Goal: Task Accomplishment & Management: Manage account settings

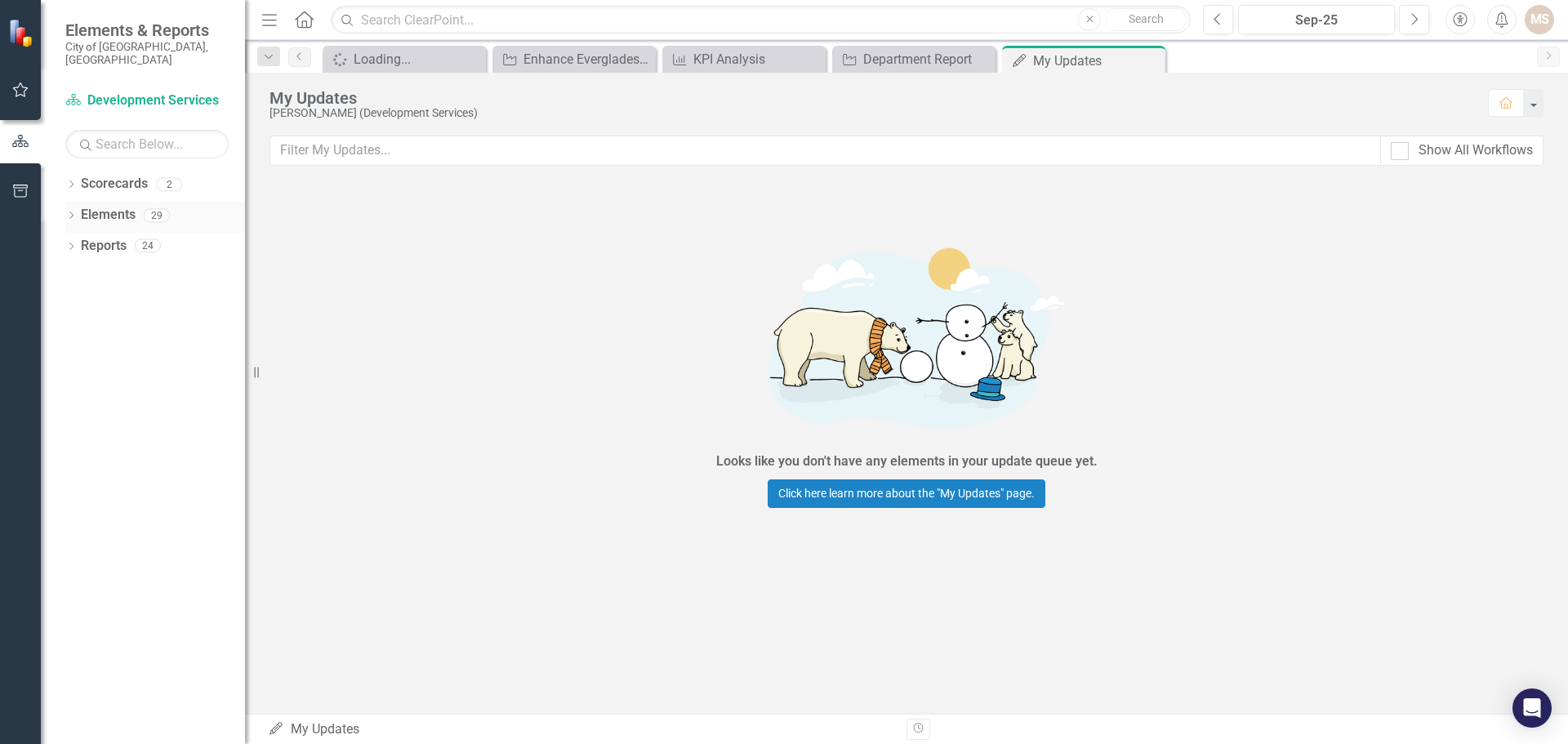
click at [68, 202] on div "Dropdown Elements 29" at bounding box center [155, 217] width 180 height 31
click at [68, 212] on icon "Dropdown" at bounding box center [70, 217] width 11 height 9
click at [80, 275] on icon "Dropdown" at bounding box center [79, 279] width 11 height 9
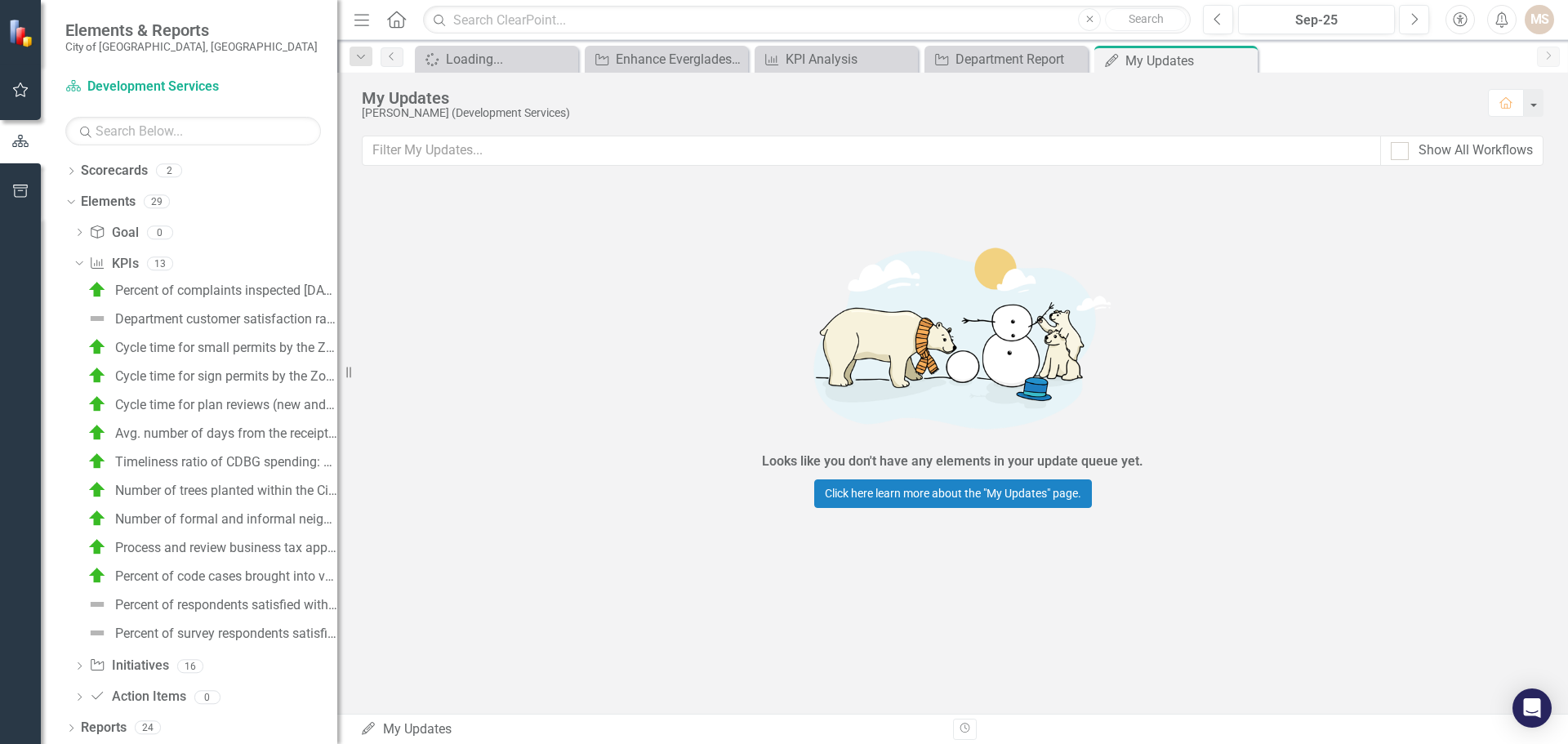
drag, startPoint x: 252, startPoint y: 368, endPoint x: 337, endPoint y: 379, distance: 85.7
click at [337, 379] on div "Resize" at bounding box center [343, 372] width 13 height 744
click at [230, 550] on div "Process and review business tax applications within 7 business days" at bounding box center [227, 548] width 223 height 15
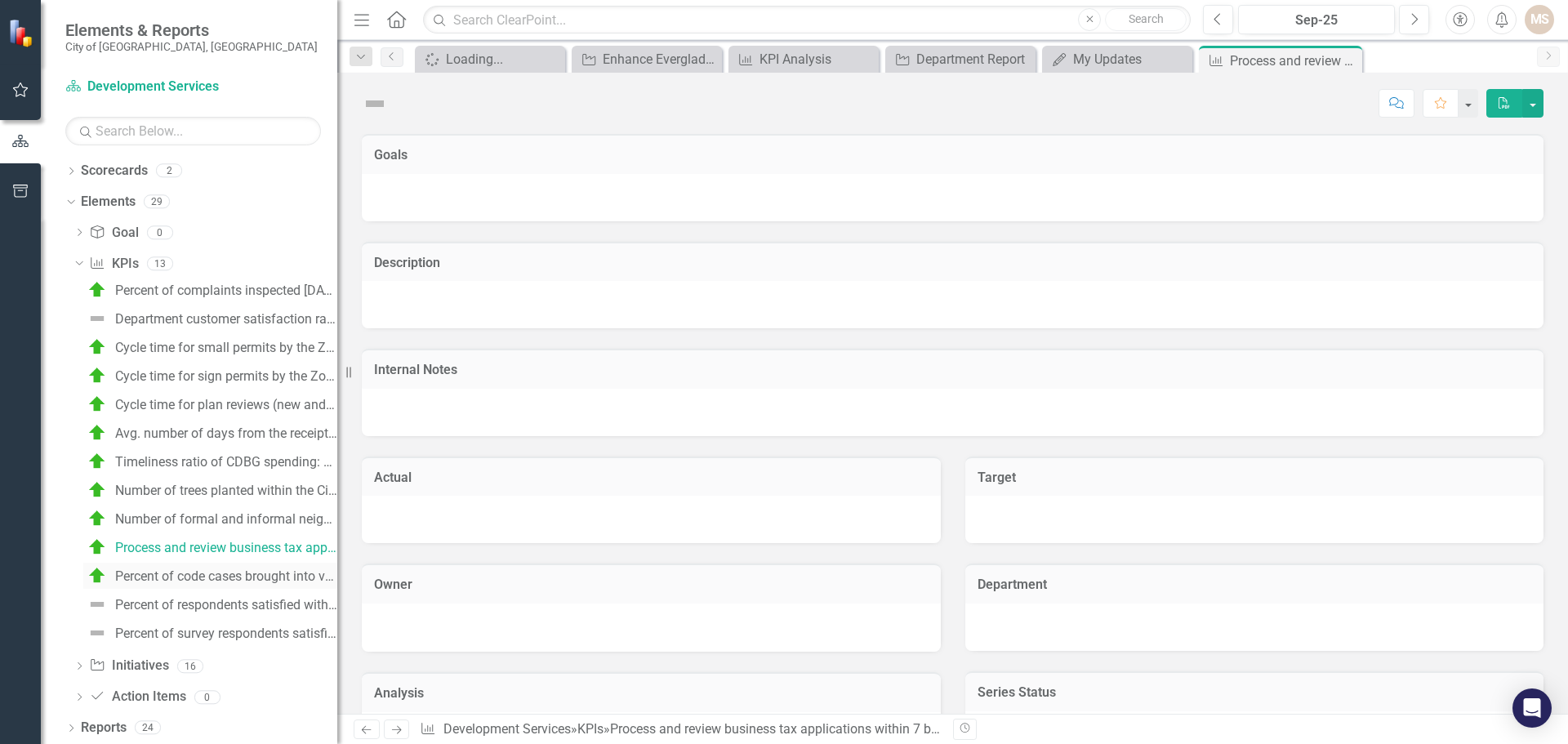
click at [230, 572] on div "Percent of code cases brought into voluntary compliance prior to administrative…" at bounding box center [227, 576] width 223 height 15
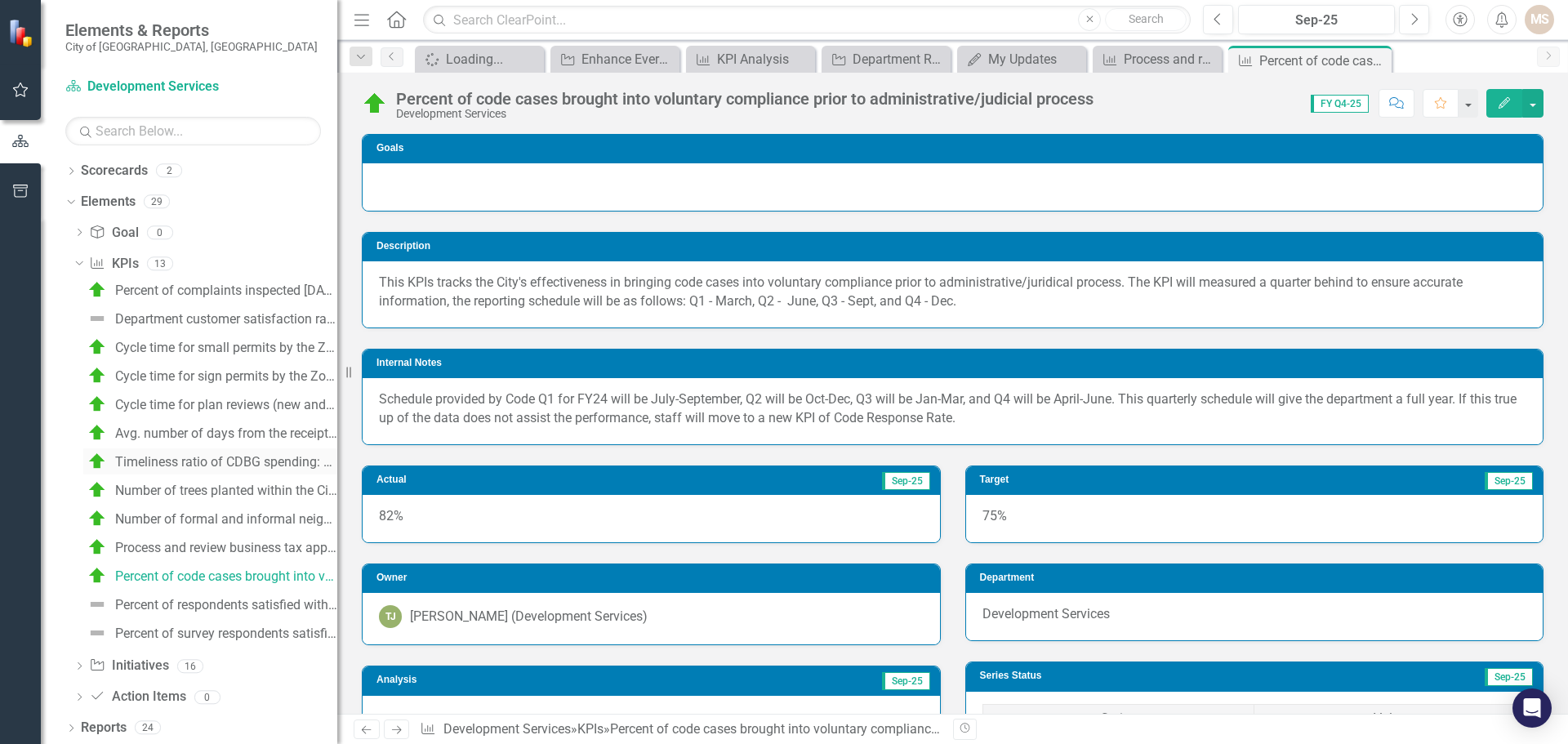
click at [264, 462] on div "Timeliness ratio of CDBG spending: annual CDBG allocation available by [DATE]" at bounding box center [227, 462] width 223 height 15
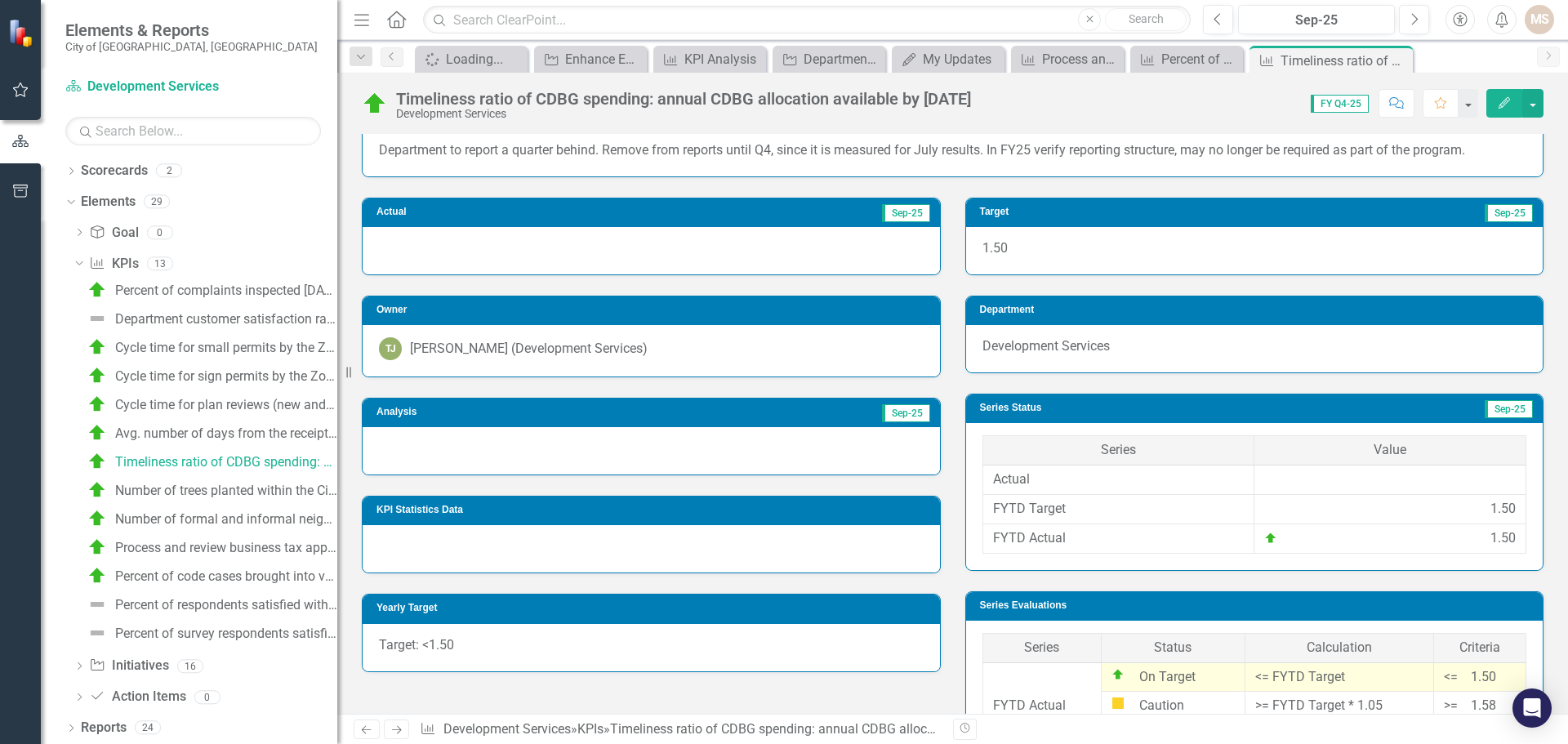
scroll to position [245, 0]
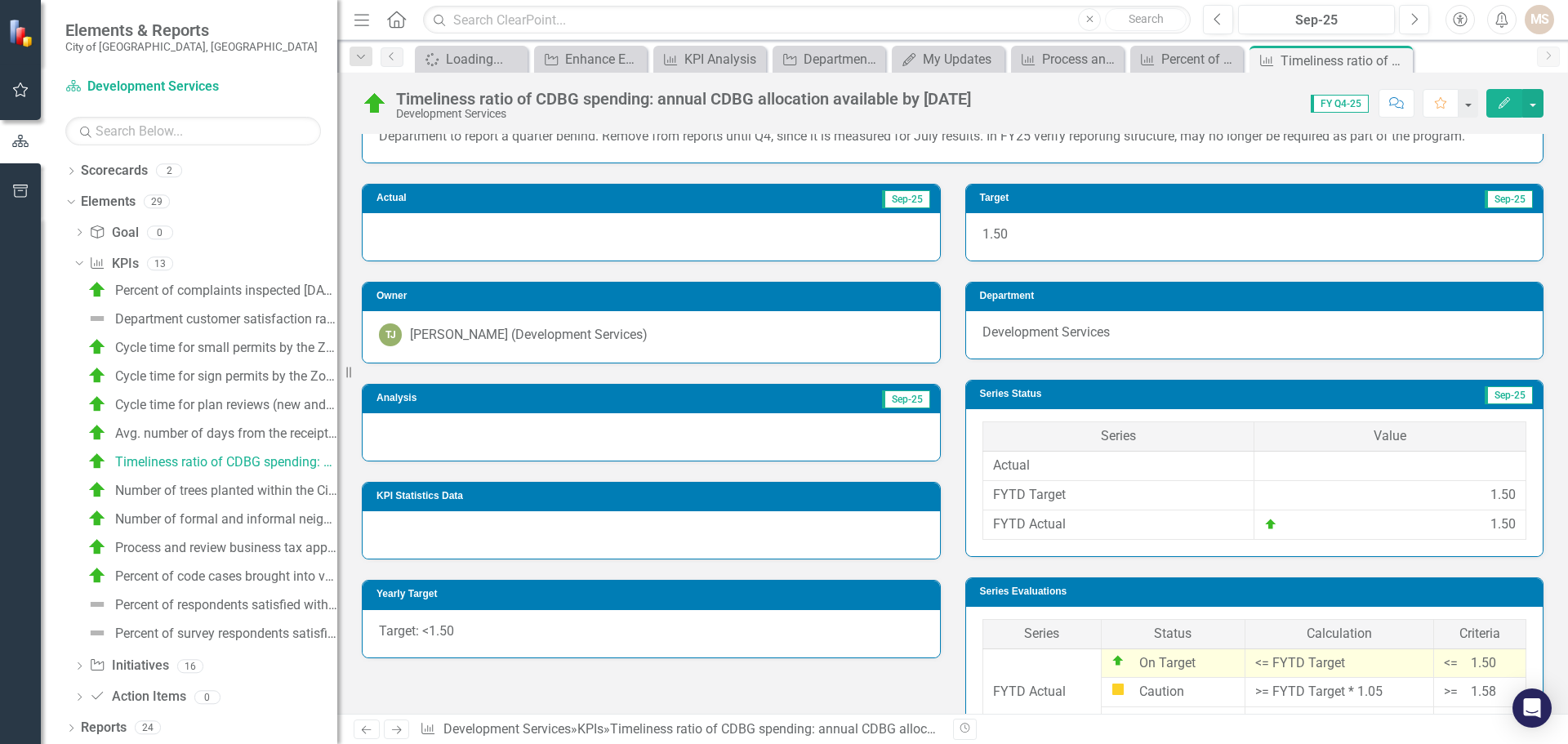
click at [476, 440] on div at bounding box center [651, 437] width 578 height 47
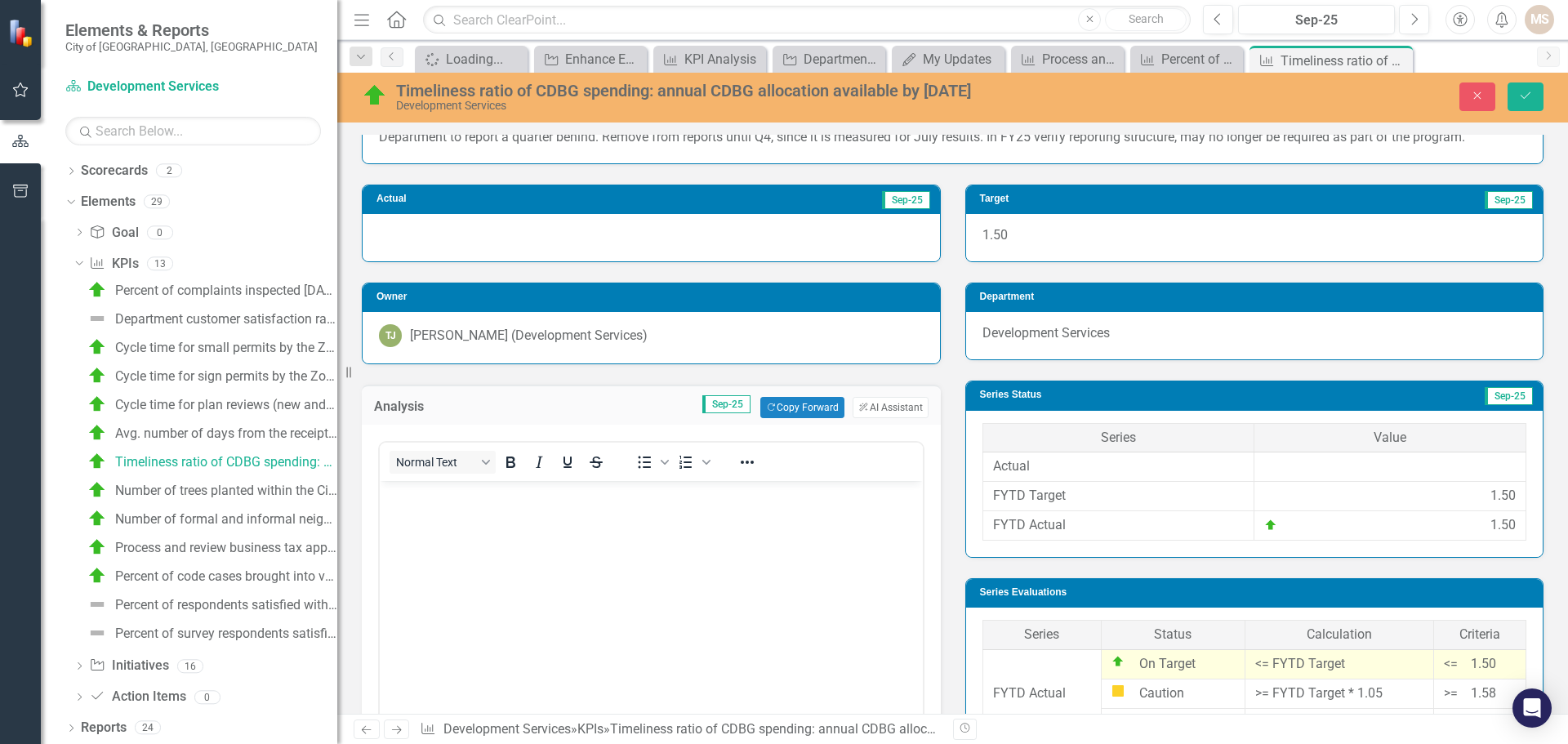
scroll to position [0, 0]
click at [480, 537] on body "Rich Text Area. Press ALT-0 for help." at bounding box center [651, 604] width 543 height 245
paste body "Rich Text Area. Press ALT-0 for help."
click at [1530, 89] on button "Save" at bounding box center [1526, 96] width 36 height 28
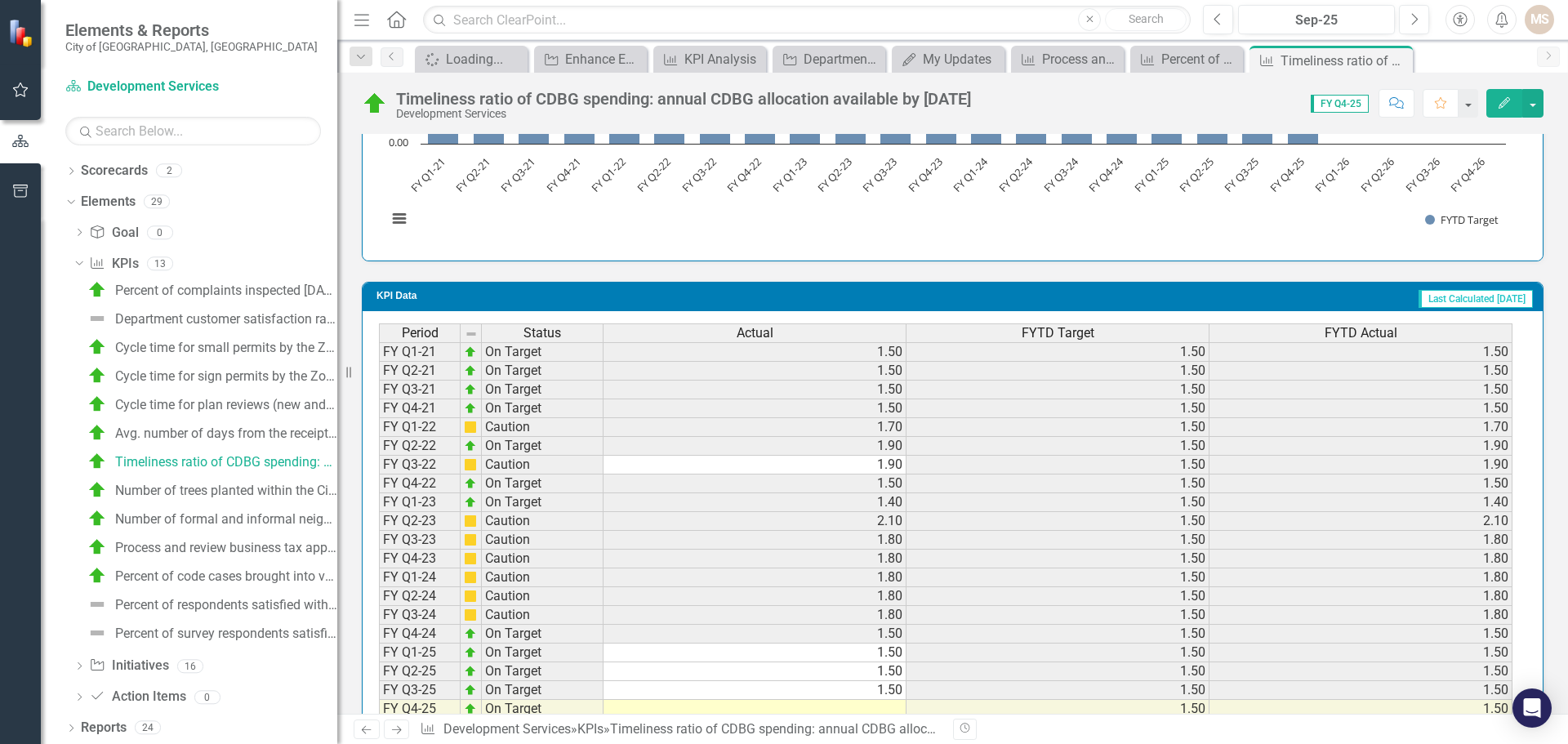
scroll to position [1184, 0]
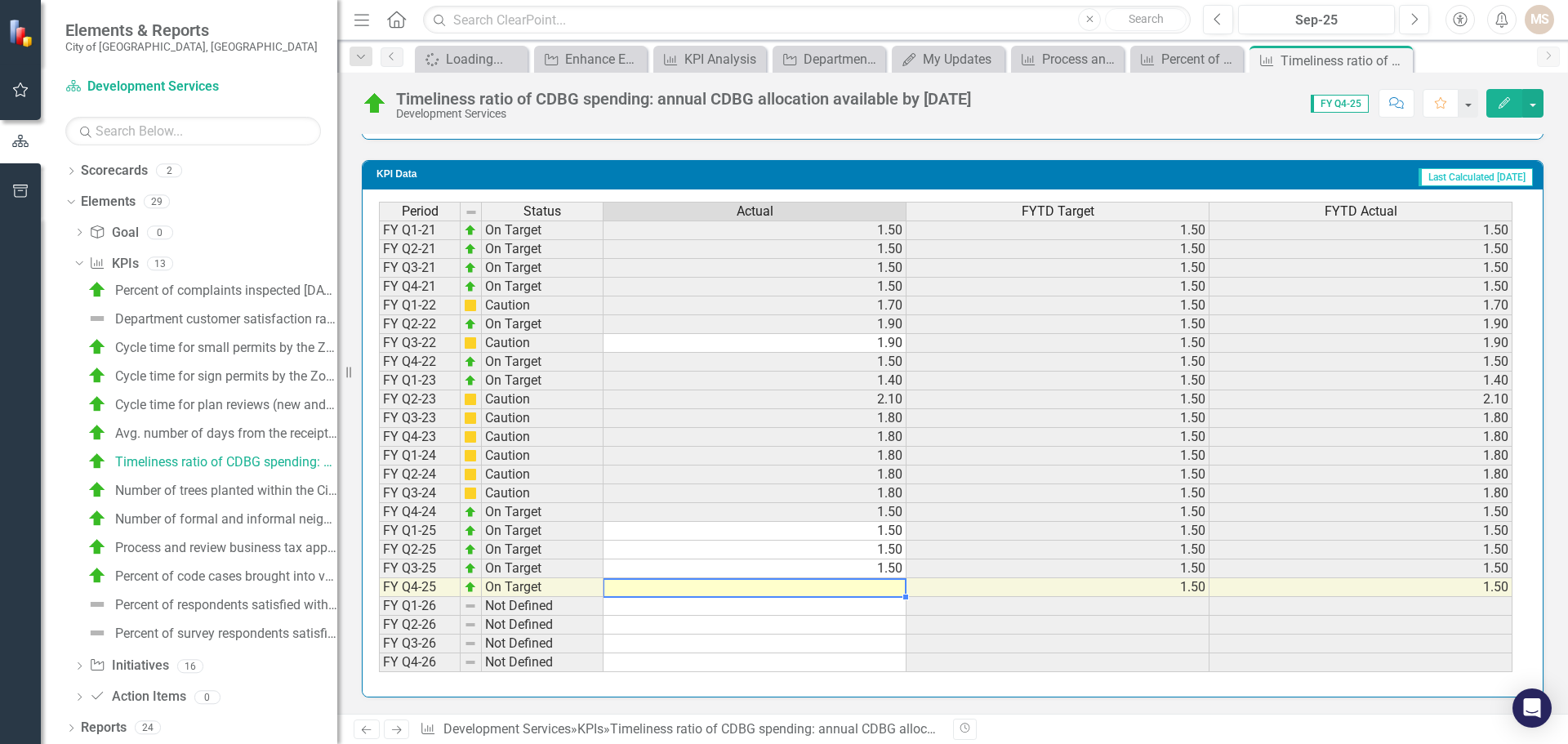
click at [898, 588] on td at bounding box center [755, 588] width 303 height 19
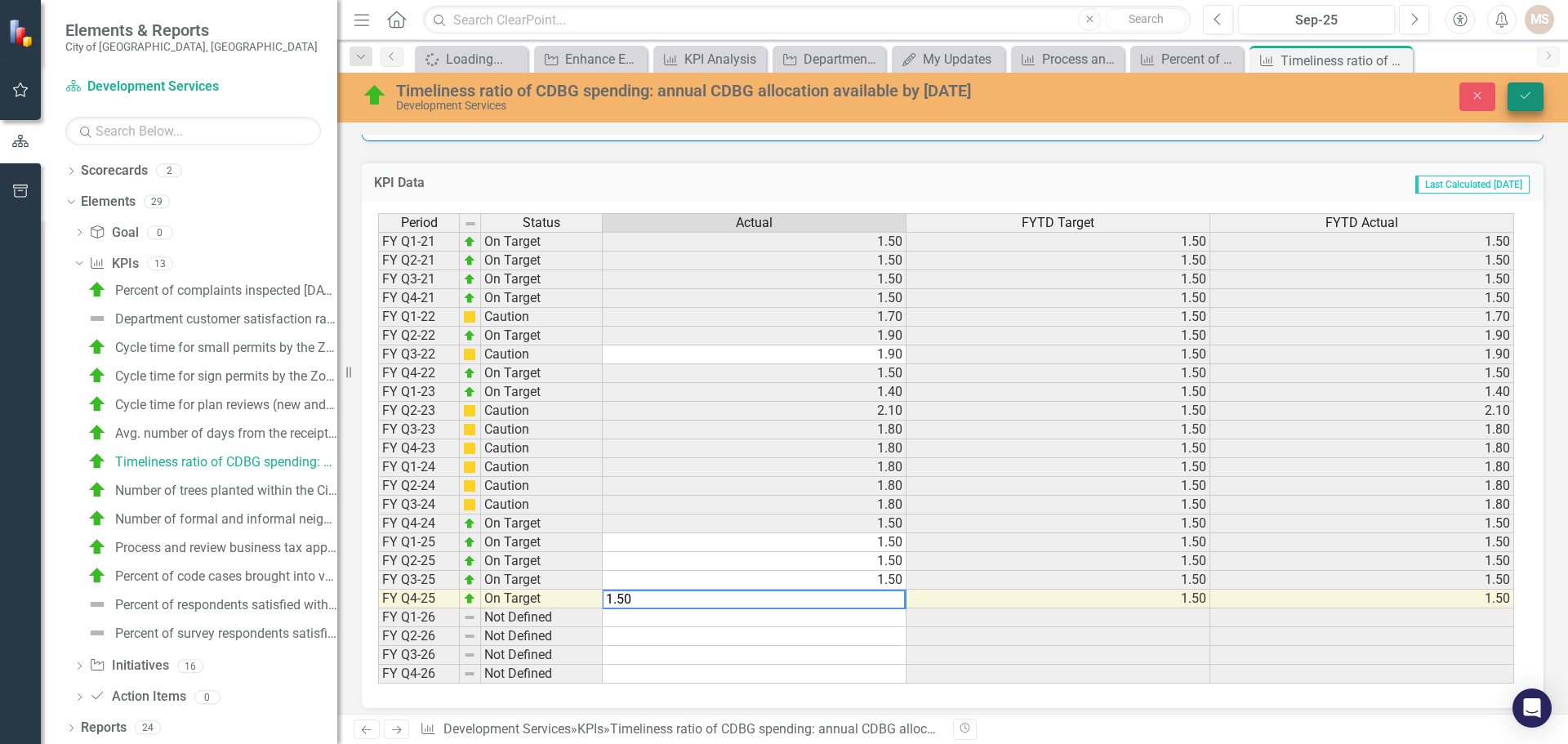
type textarea "1.50"
click at [1524, 85] on button "Save" at bounding box center [1526, 96] width 36 height 28
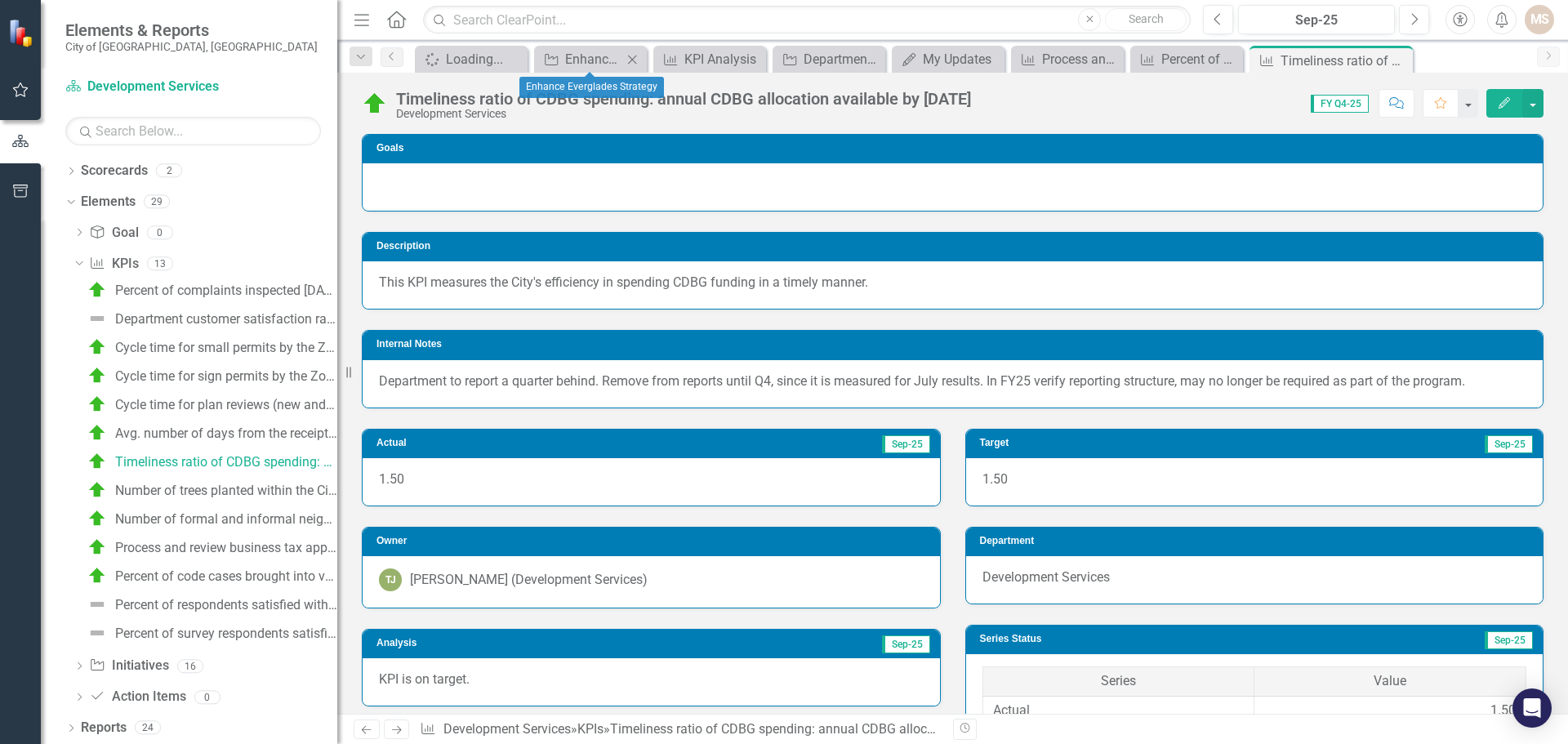
click at [628, 58] on icon "Close" at bounding box center [632, 59] width 16 height 13
click at [661, 57] on icon "Close" at bounding box center [664, 59] width 16 height 13
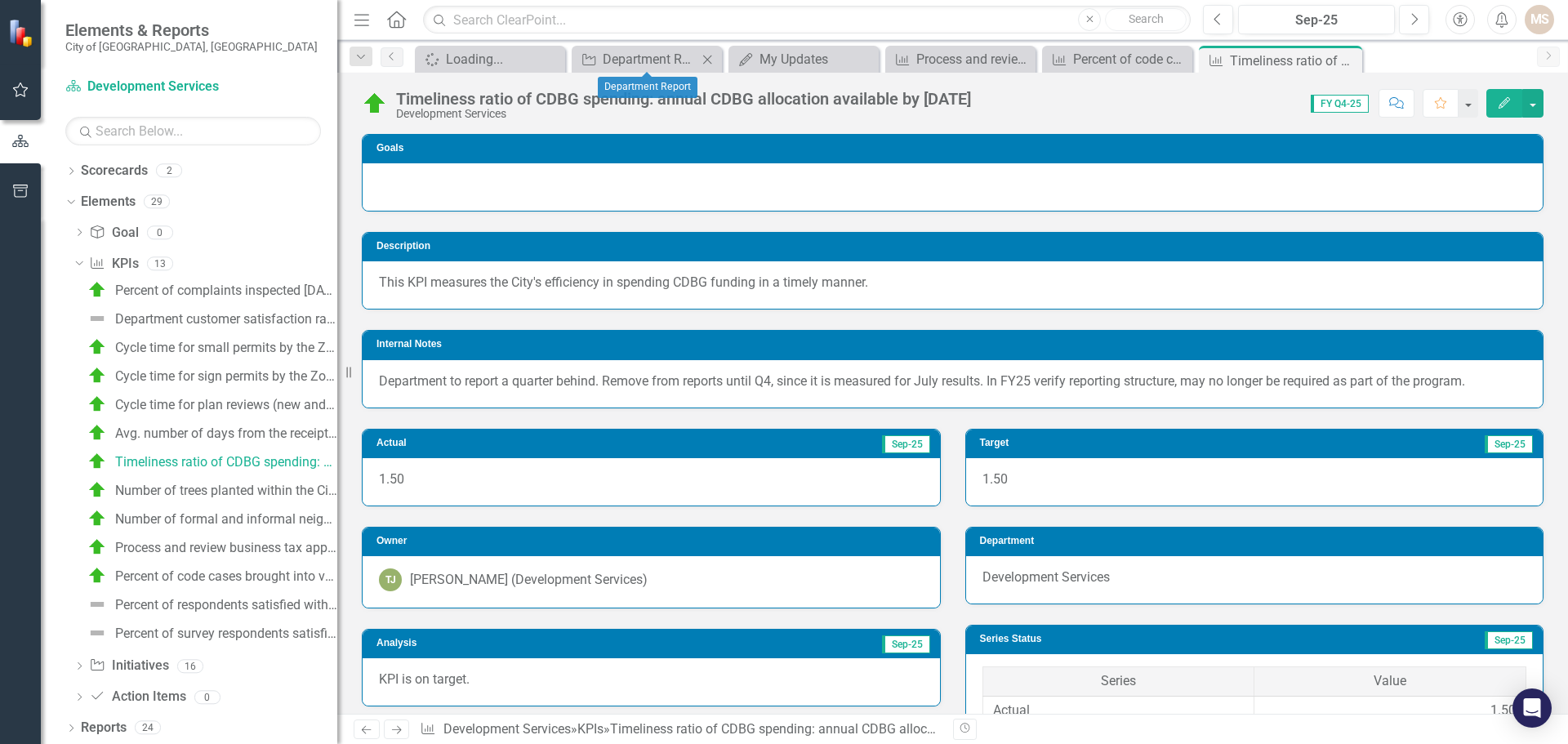
click at [708, 55] on icon "Close" at bounding box center [707, 59] width 16 height 13
click at [735, 55] on icon "Close" at bounding box center [733, 59] width 16 height 13
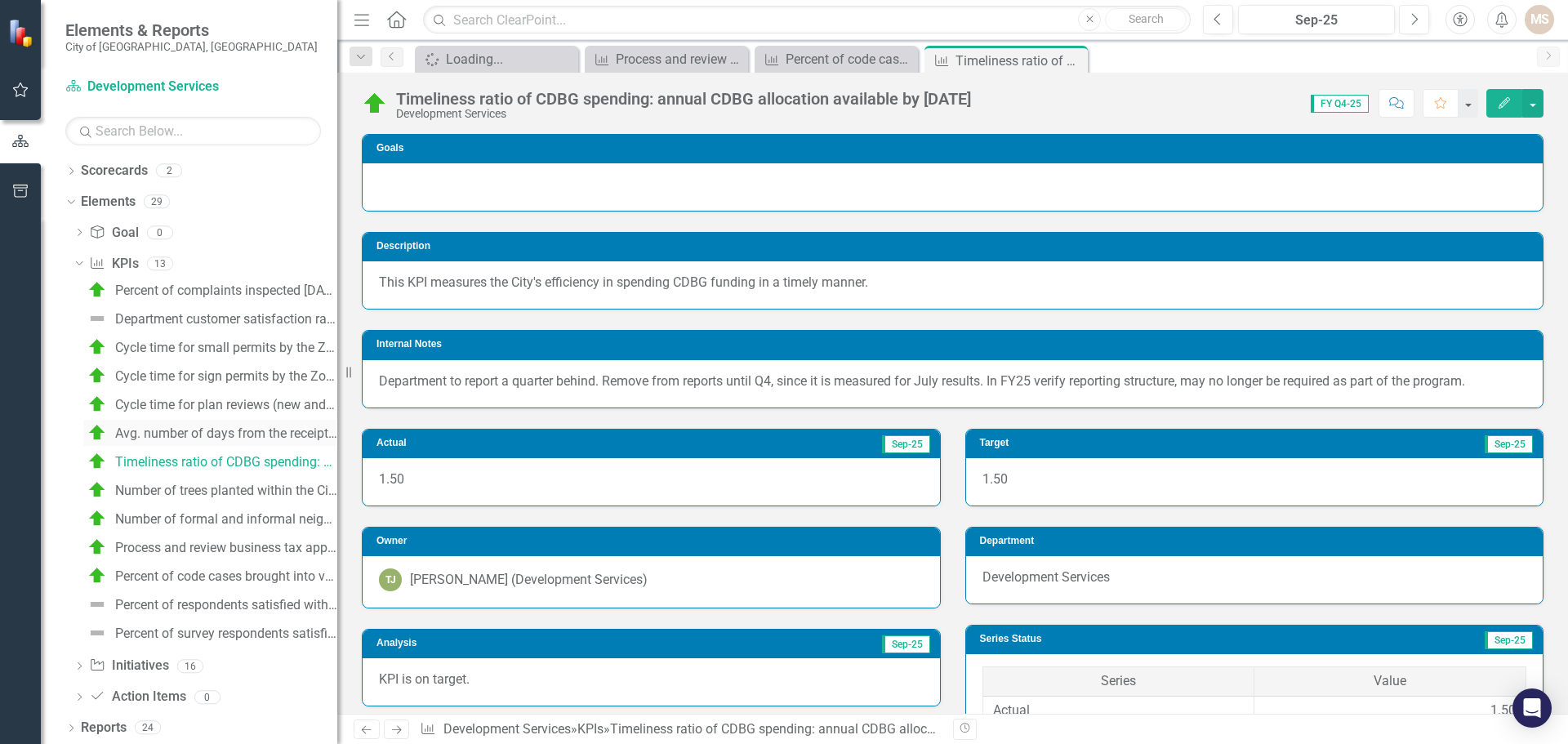
click at [219, 425] on link "Avg. number of days from the receipt of the resident's application for rehabili…" at bounding box center [210, 433] width 254 height 27
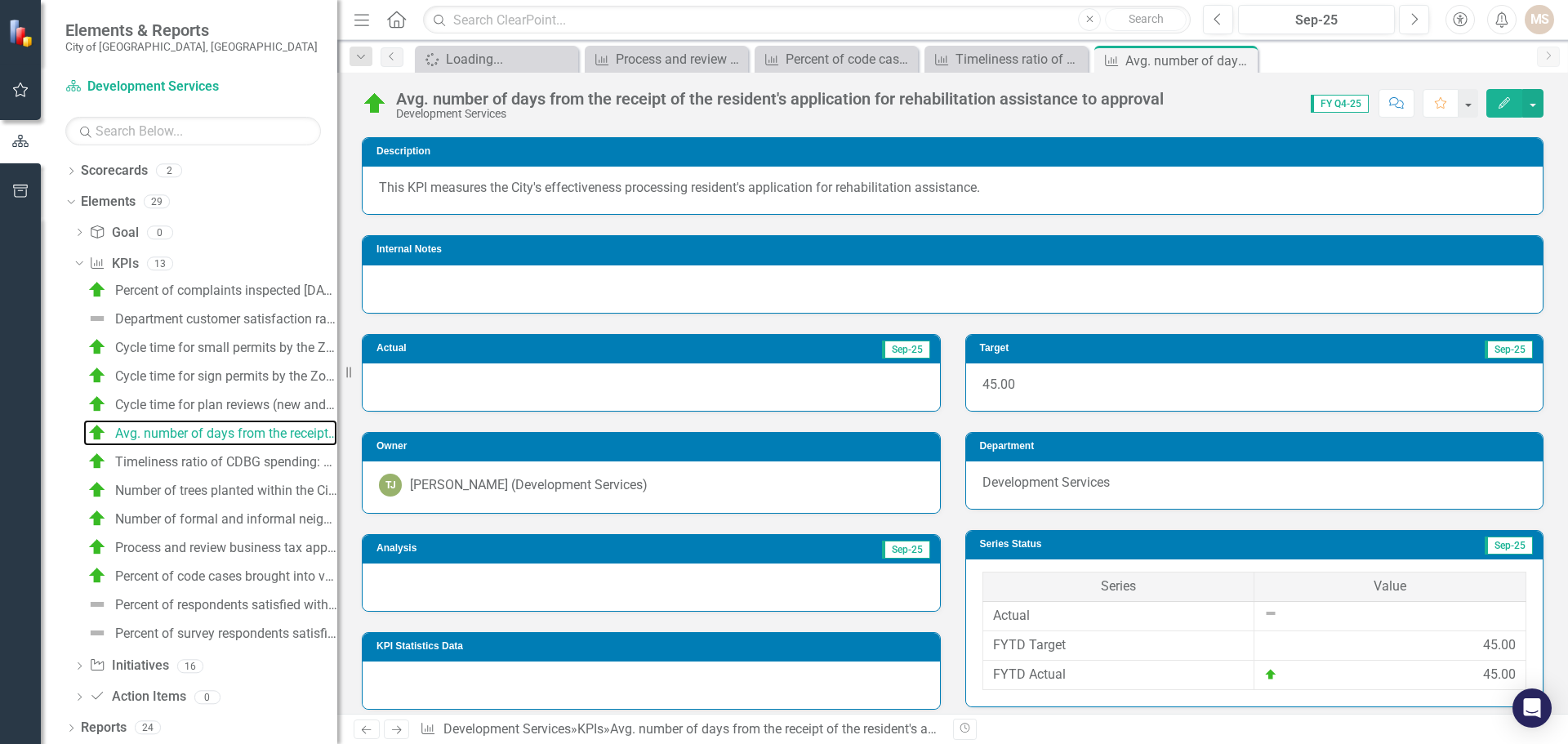
scroll to position [164, 0]
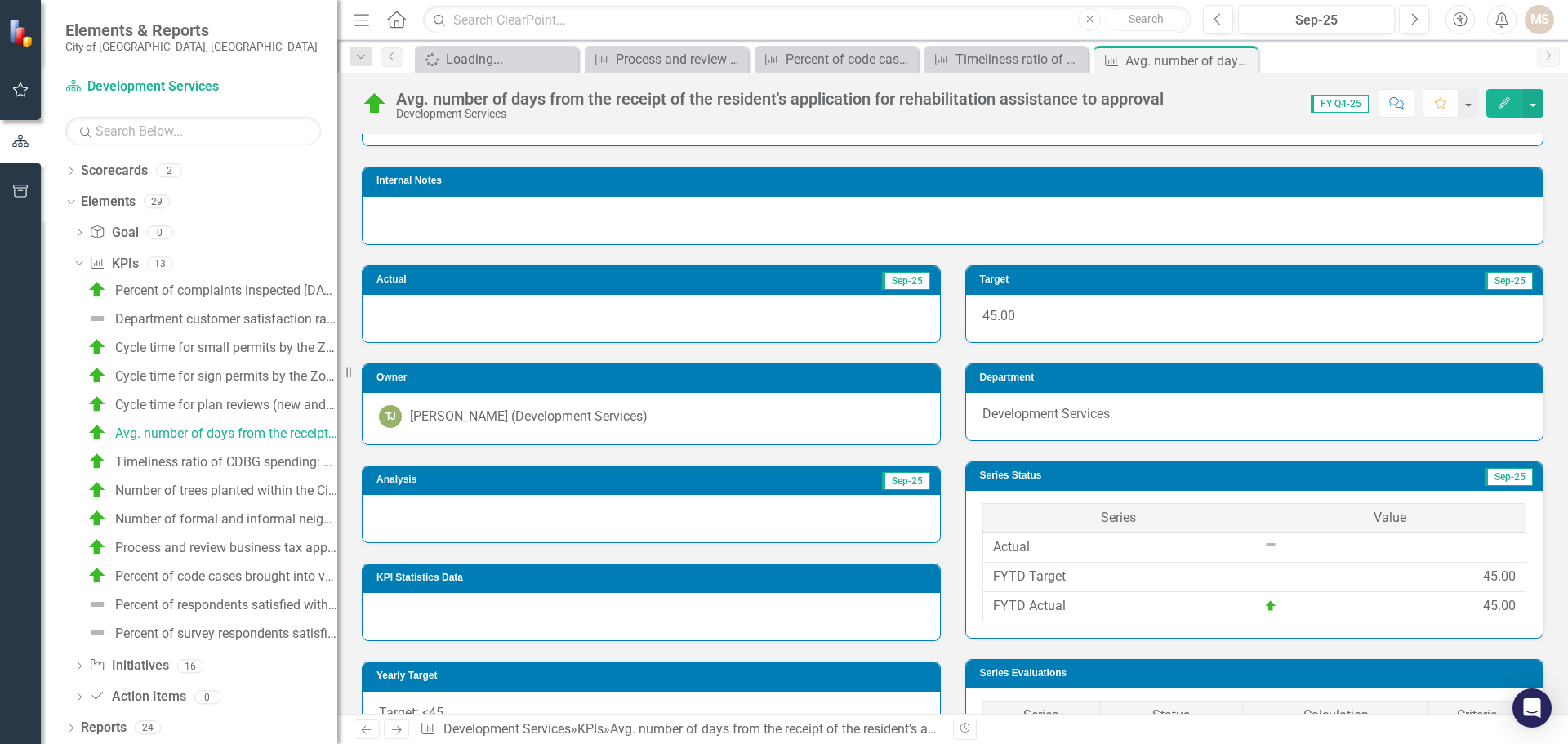
click at [509, 522] on div at bounding box center [651, 518] width 578 height 47
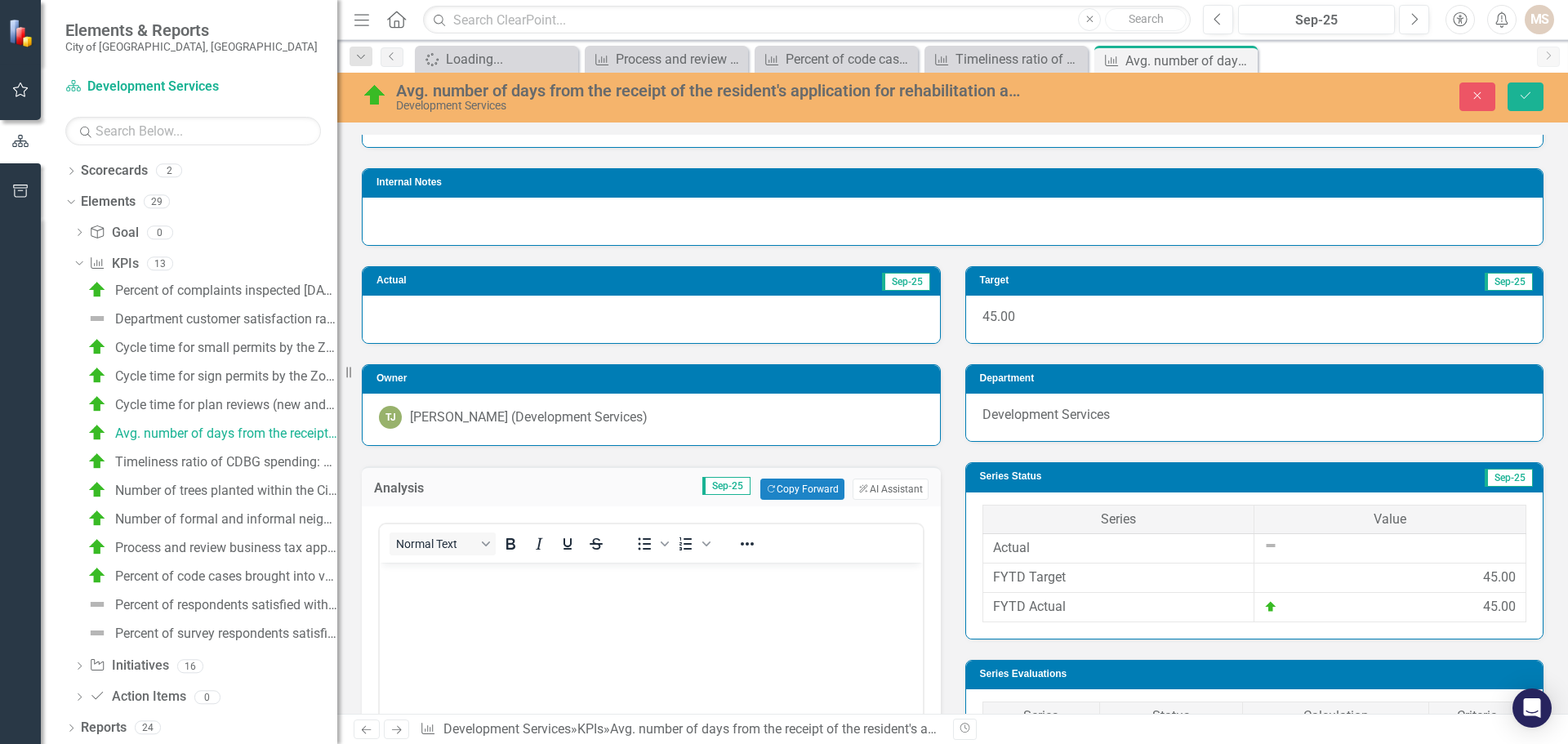
scroll to position [0, 0]
click at [532, 604] on body "Rich Text Area. Press ALT-0 for help." at bounding box center [651, 686] width 543 height 245
paste body "Rich Text Area. Press ALT-0 for help."
click at [1530, 98] on icon "Save" at bounding box center [1525, 95] width 15 height 11
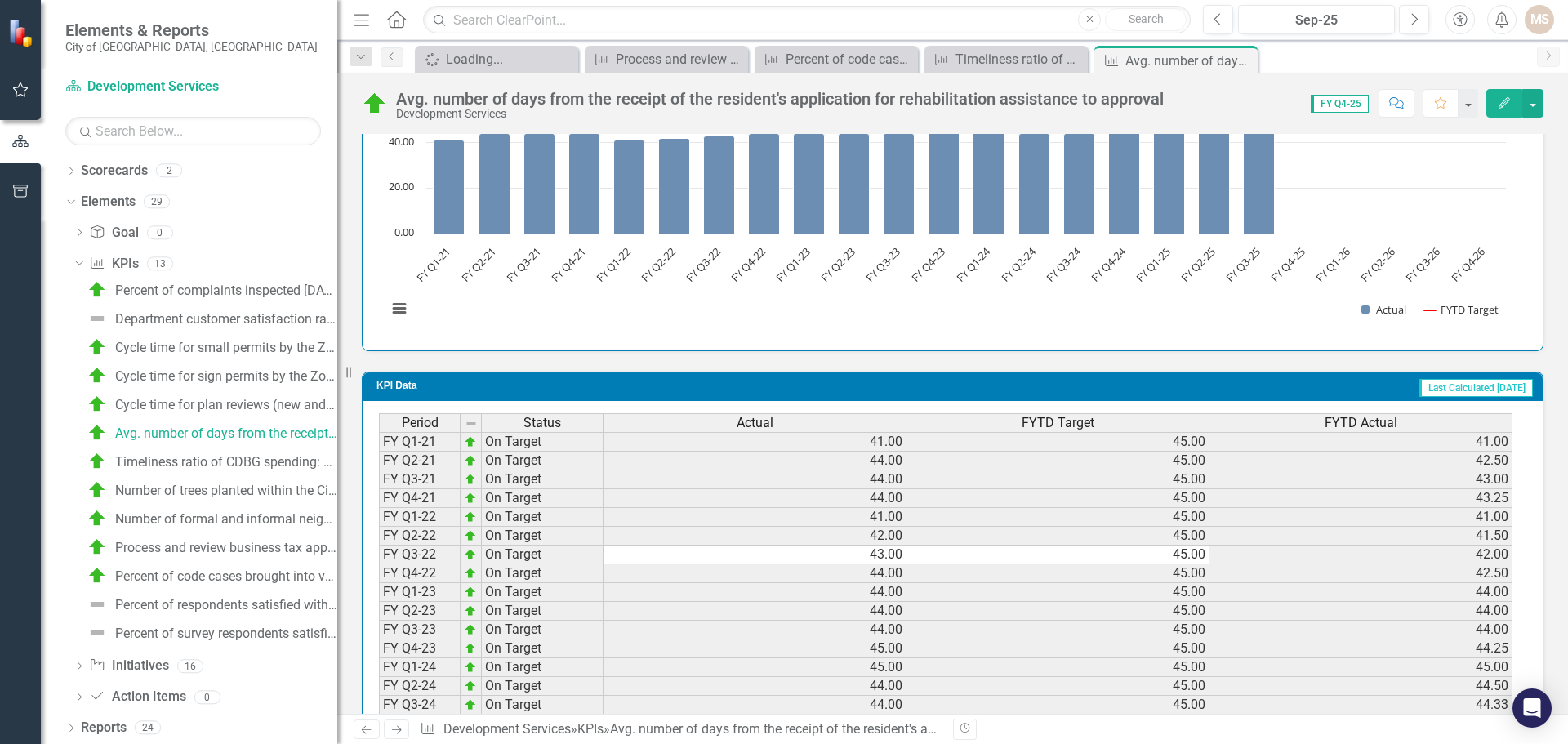
scroll to position [1226, 0]
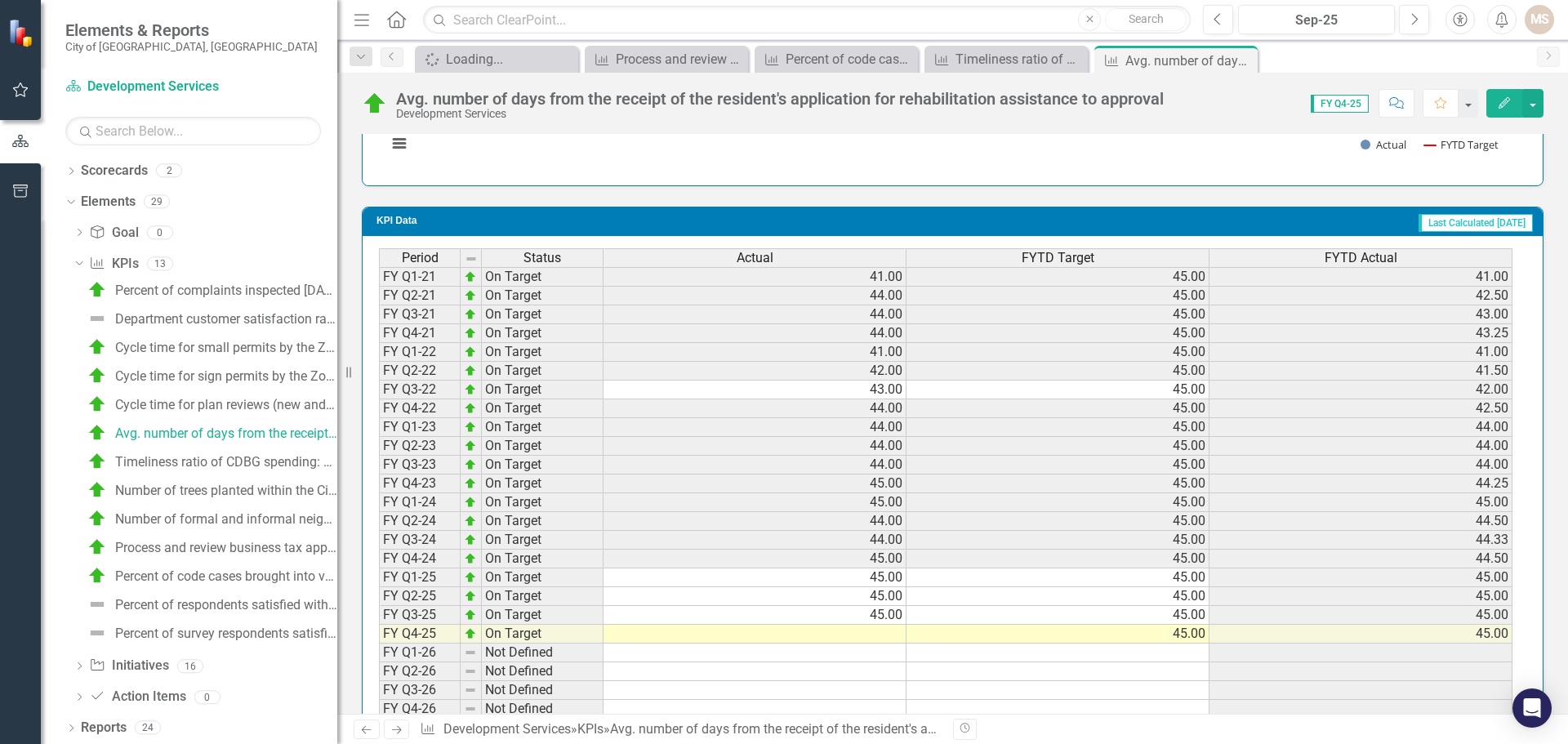
click at [858, 634] on td at bounding box center [755, 634] width 303 height 19
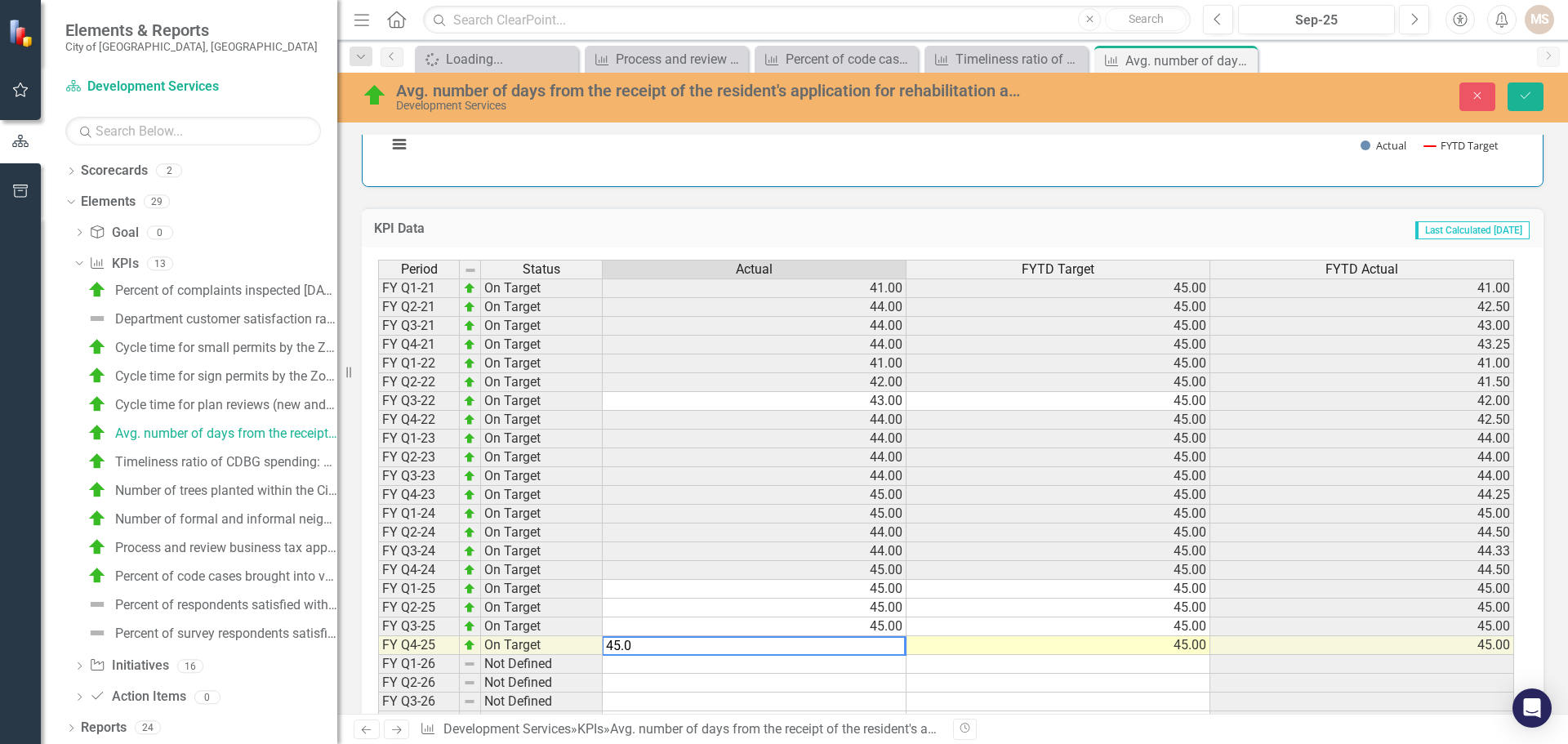
type textarea "45.0"
click at [1547, 97] on div "Close Save" at bounding box center [1311, 96] width 489 height 28
click at [78, 262] on icon "Dropdown" at bounding box center [77, 263] width 9 height 11
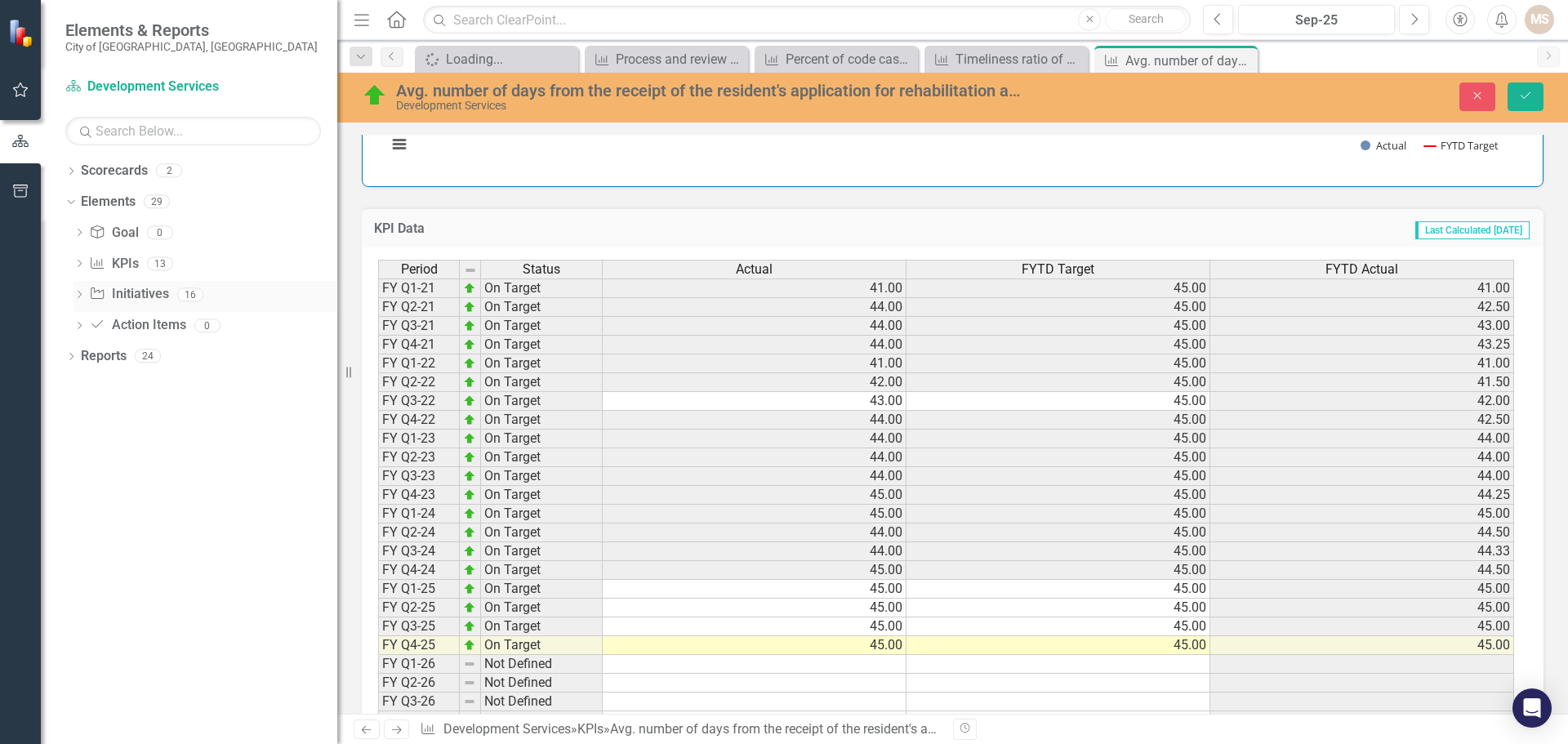
click at [80, 293] on icon "Dropdown" at bounding box center [79, 296] width 11 height 9
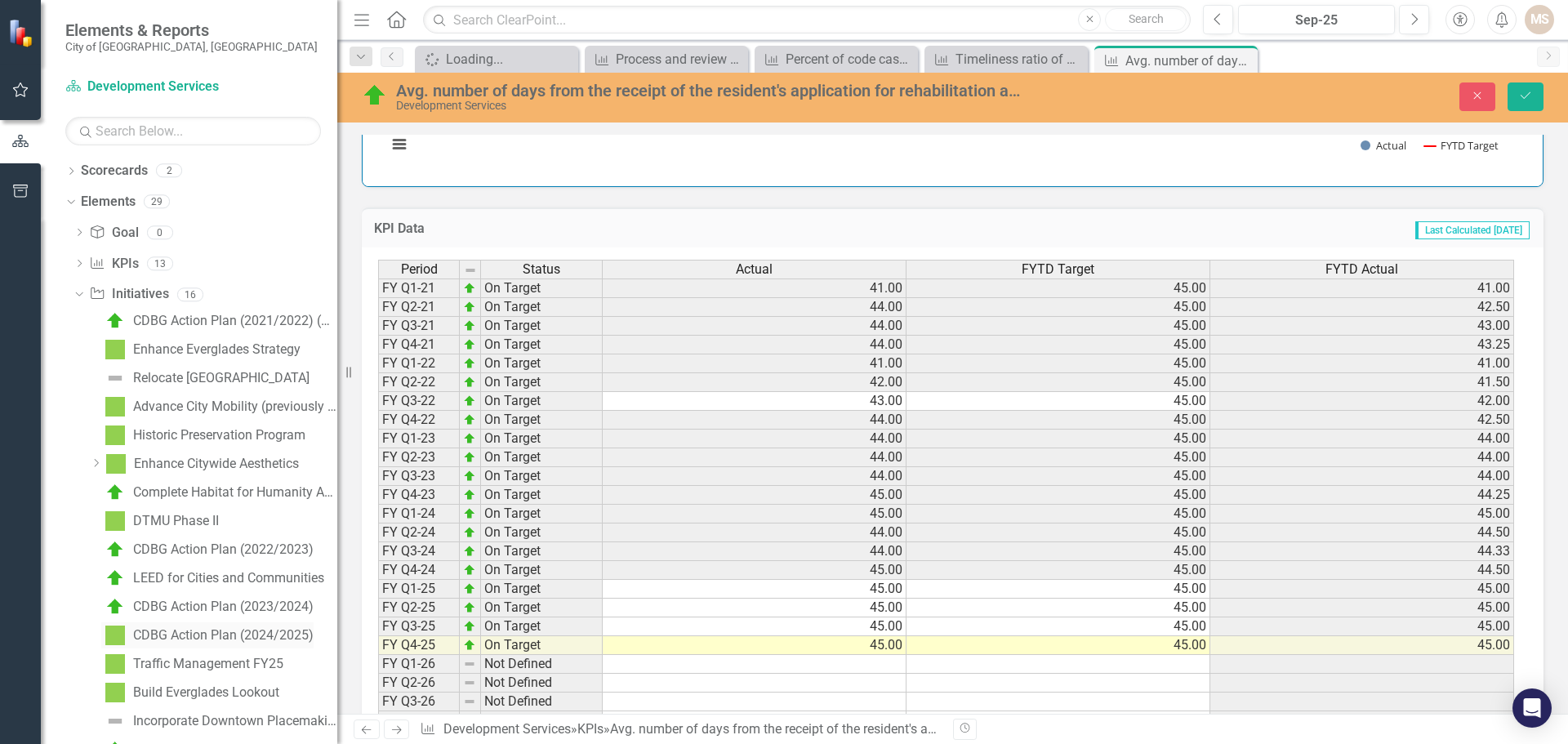
click at [266, 624] on link "CDBG Action Plan (2024/2025)" at bounding box center [207, 635] width 212 height 27
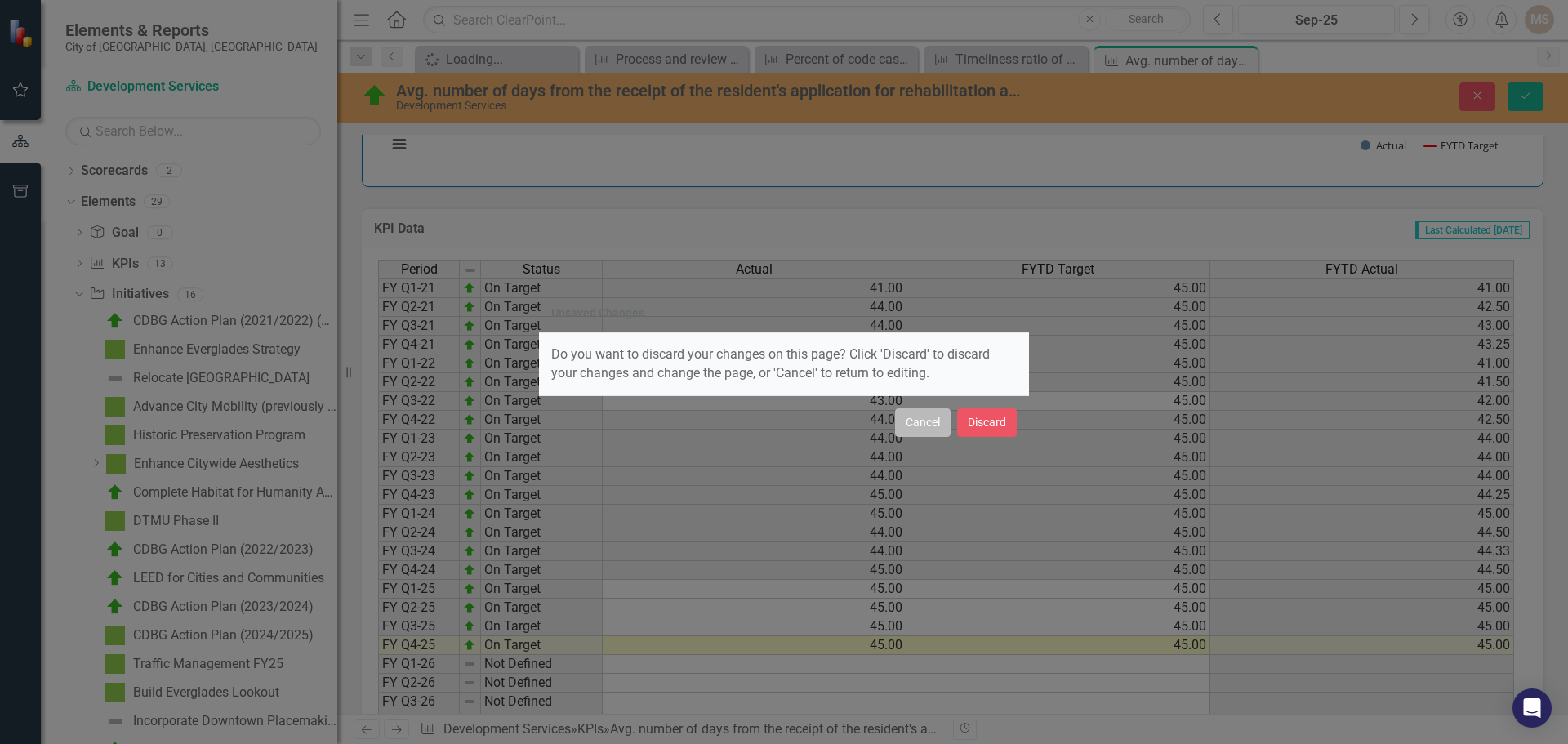
click at [922, 425] on button "Cancel" at bounding box center [923, 422] width 56 height 28
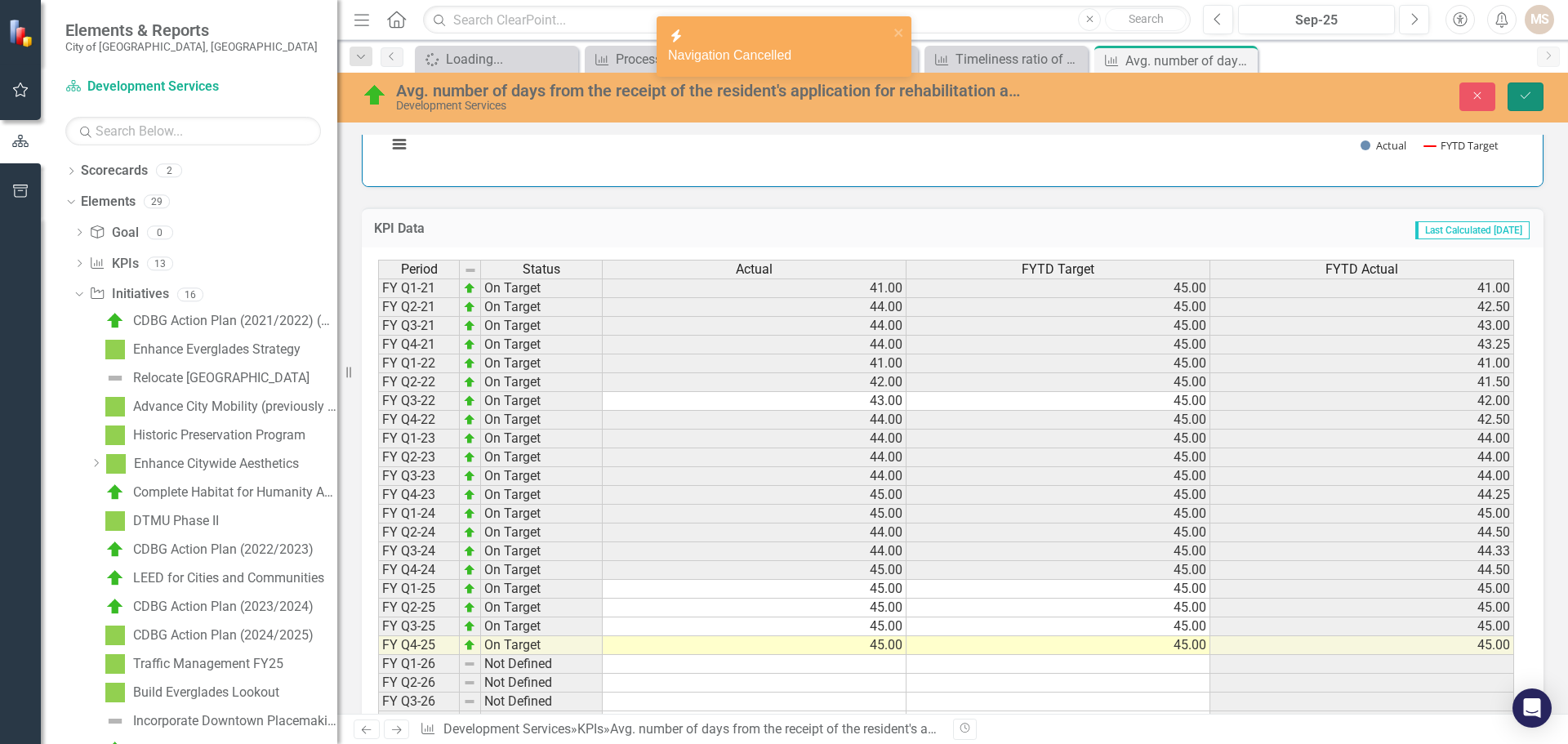
click at [1525, 92] on icon "Save" at bounding box center [1525, 95] width 15 height 11
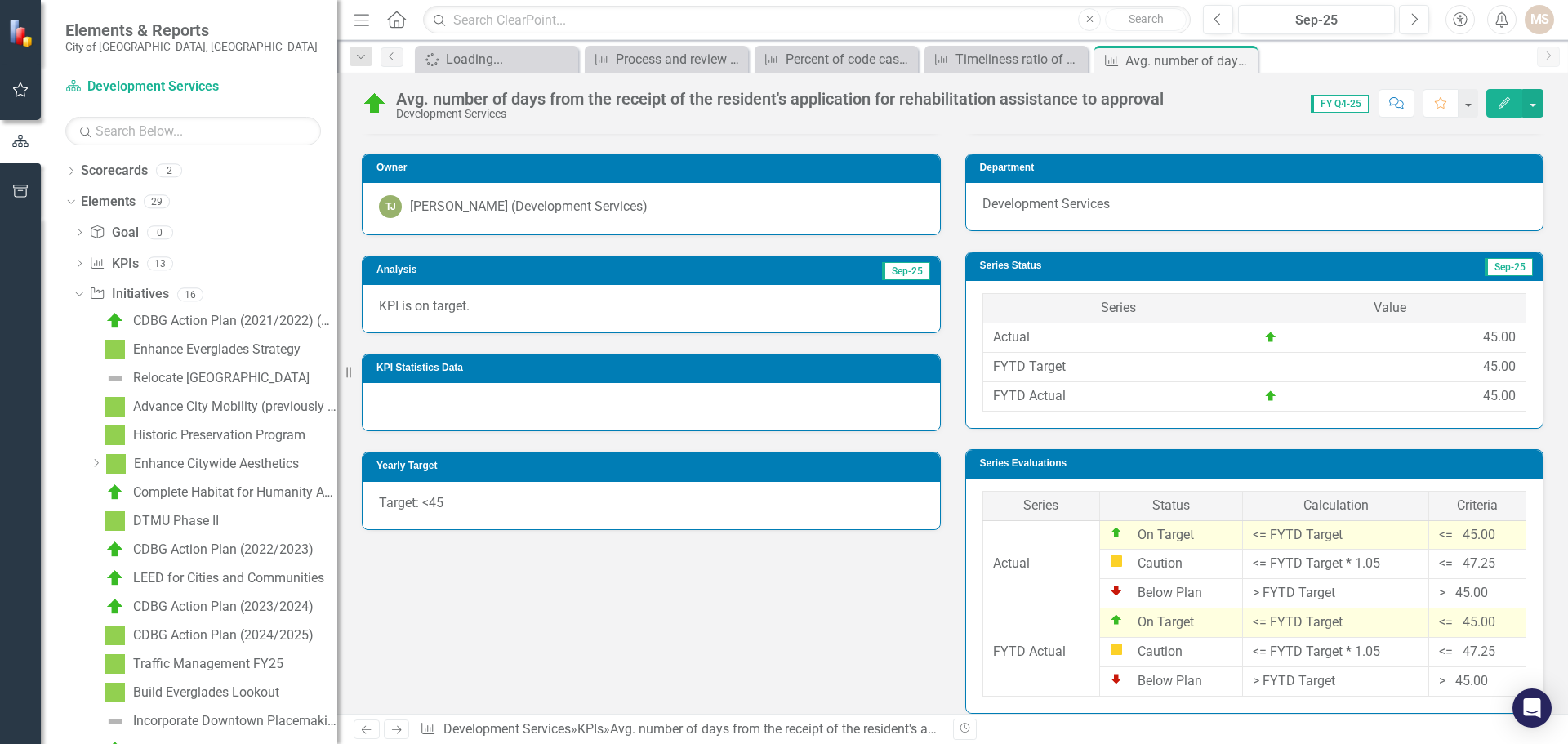
scroll to position [0, 0]
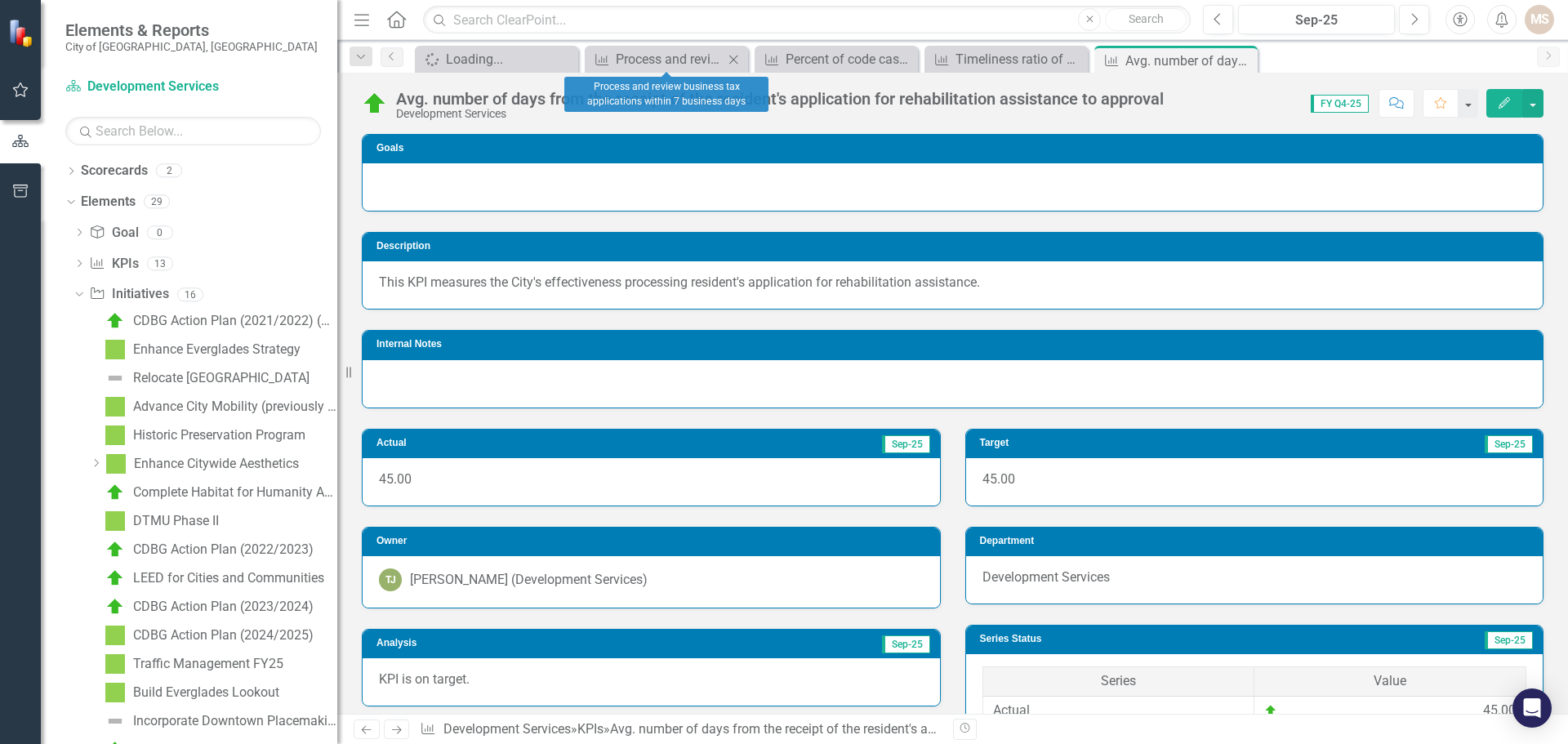
click at [733, 58] on icon at bounding box center [734, 59] width 9 height 9
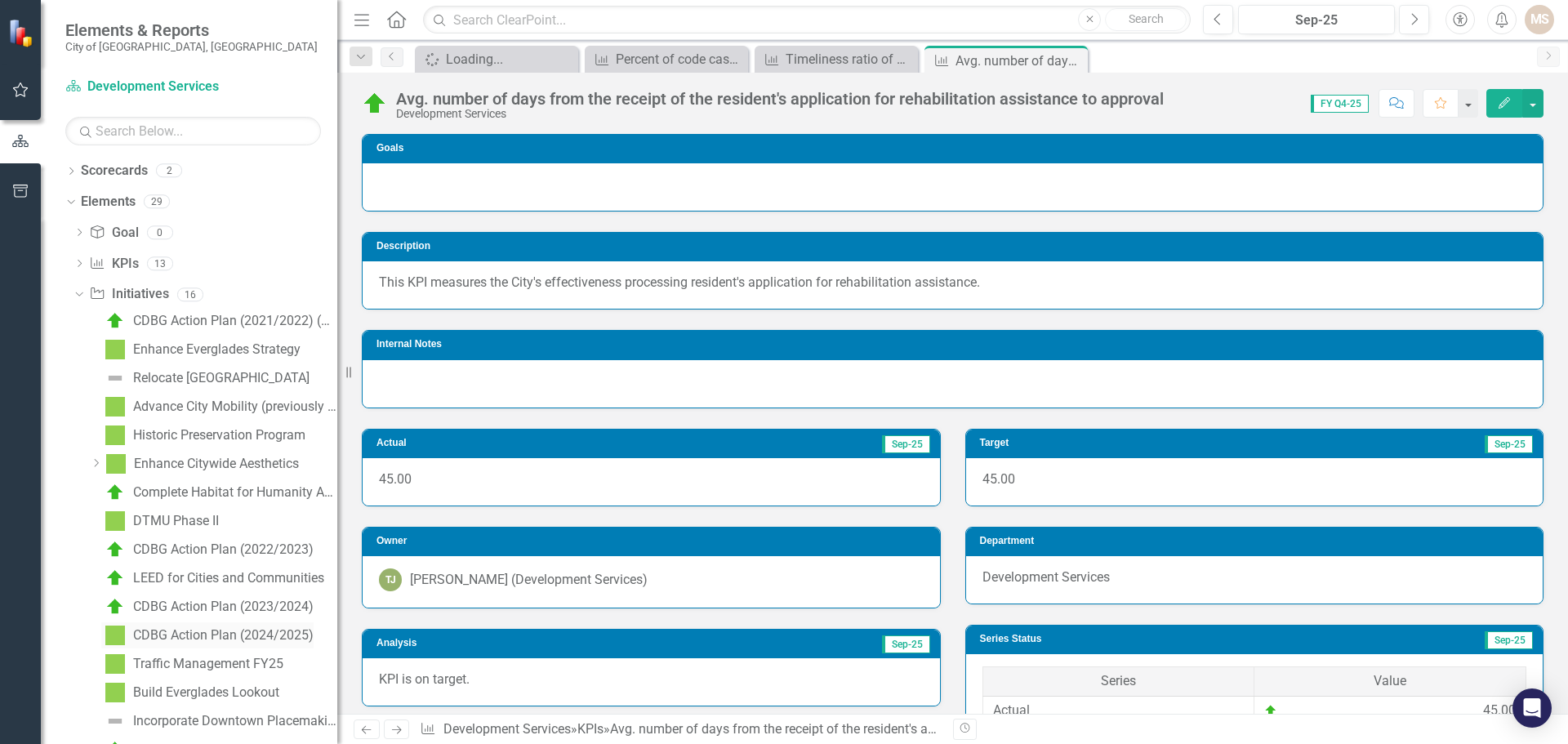
click at [241, 632] on div "CDBG Action Plan (2024/2025)" at bounding box center [223, 635] width 181 height 15
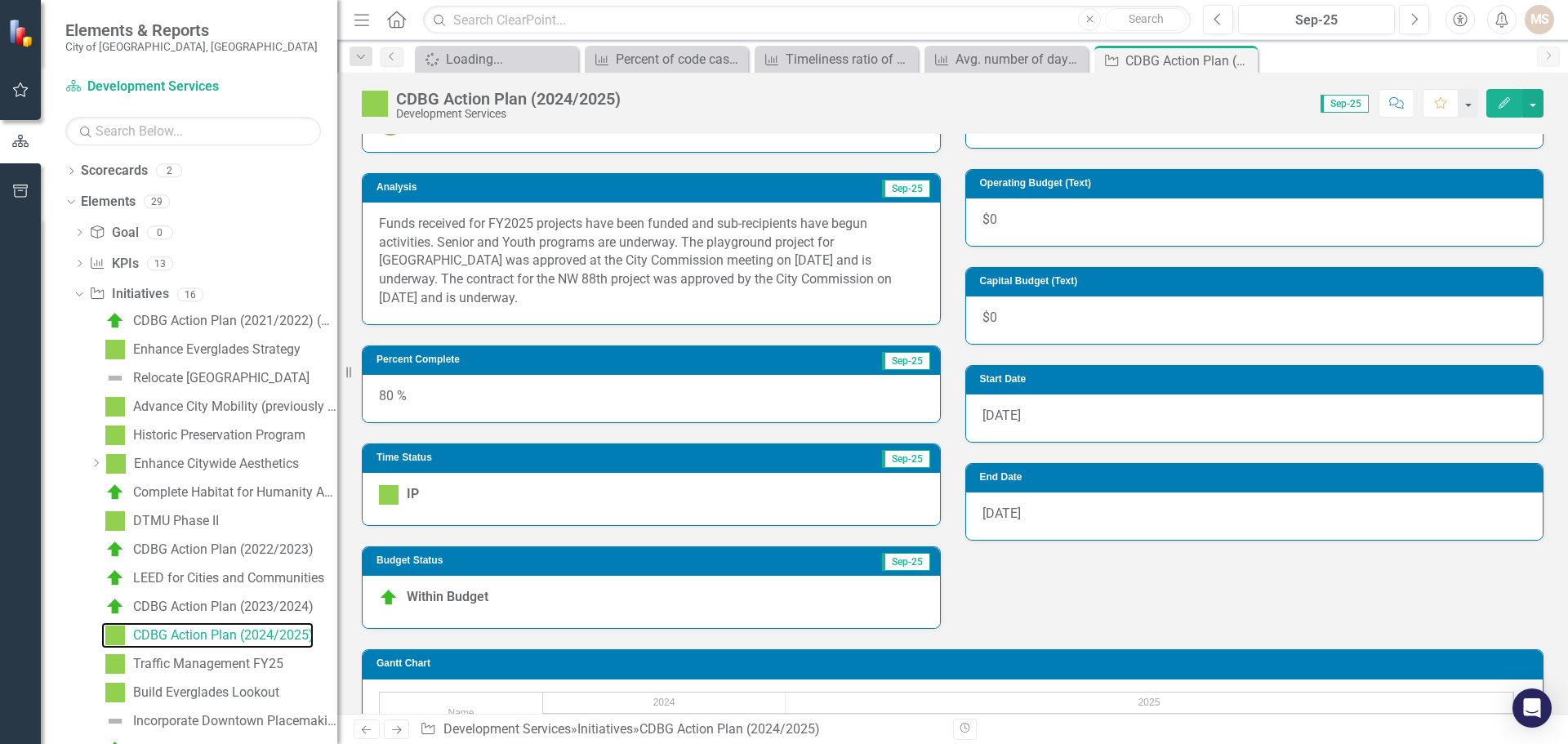
scroll to position [577, 0]
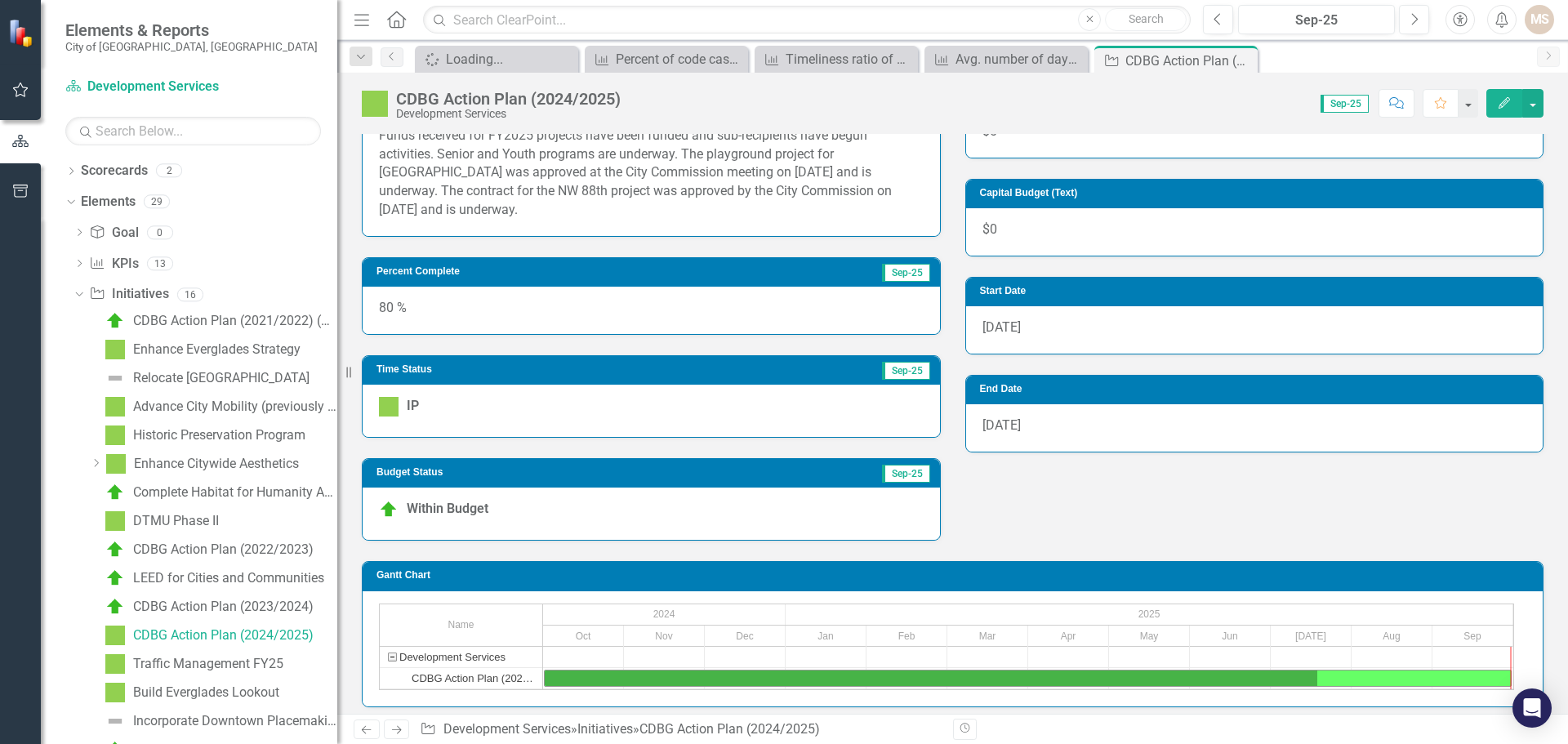
click at [495, 319] on div "80 %" at bounding box center [651, 310] width 578 height 47
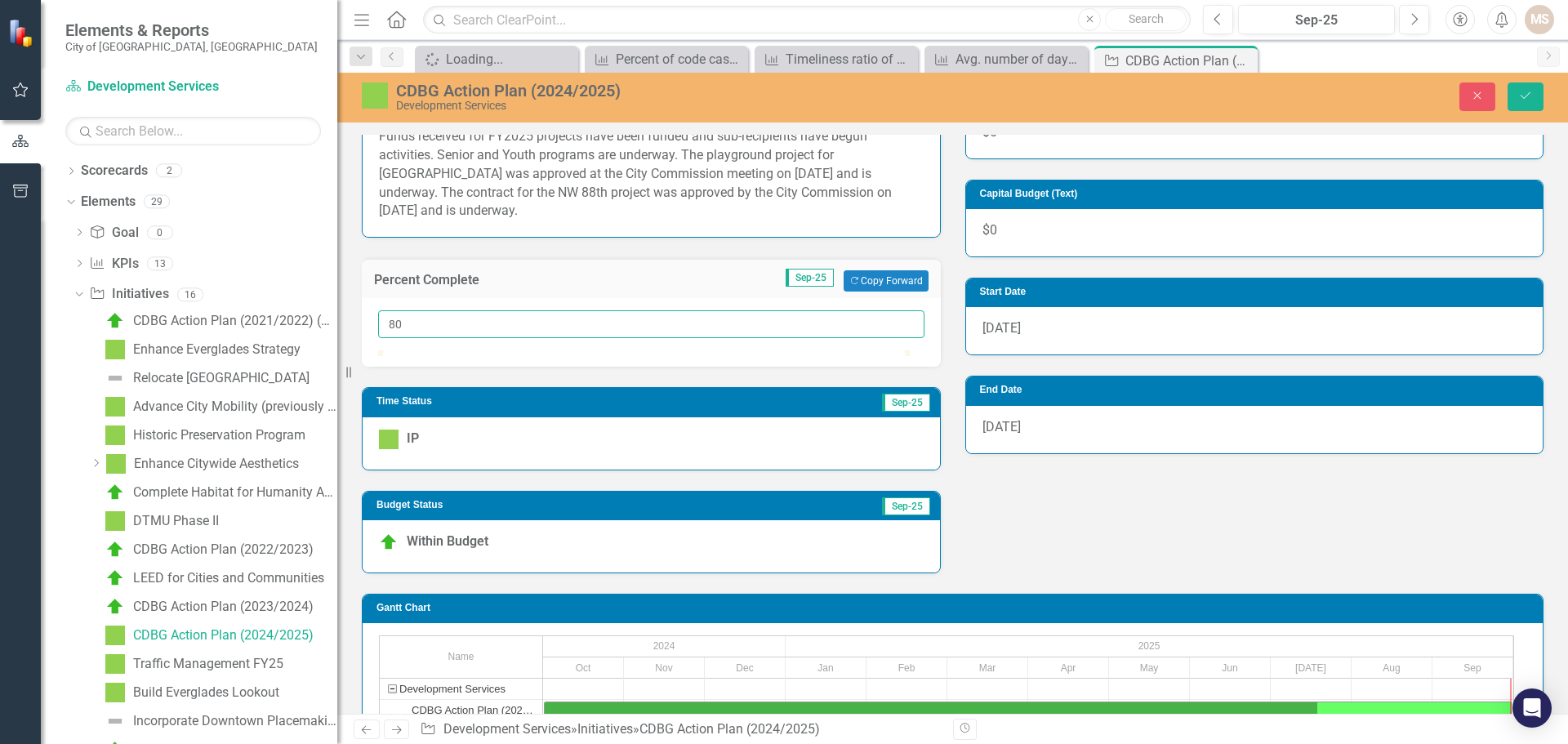
click at [451, 333] on input "80" at bounding box center [651, 324] width 546 height 27
type input "090"
click at [1529, 92] on icon "Save" at bounding box center [1525, 95] width 15 height 11
